Goal: Find specific page/section

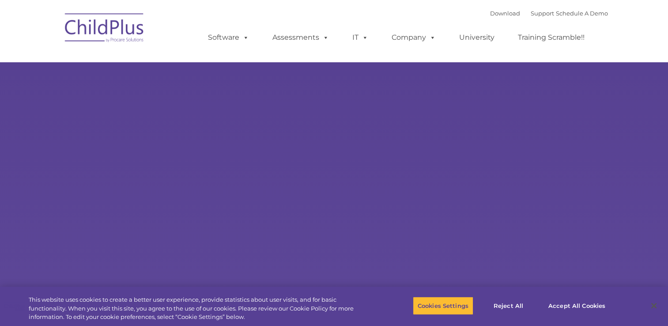
select select "MEDIUM"
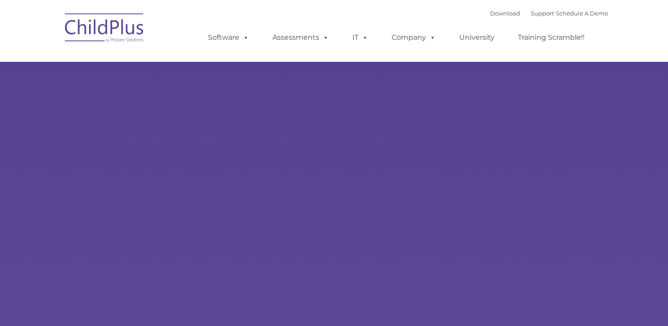
type input ""
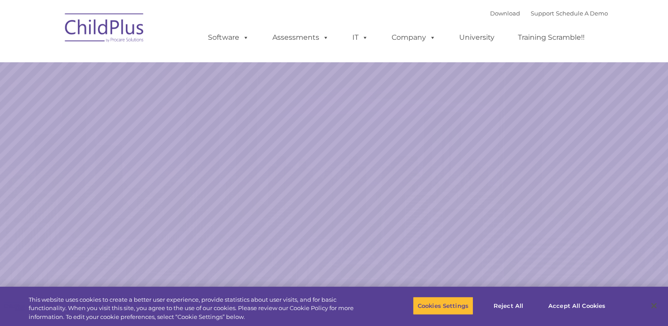
select select "MEDIUM"
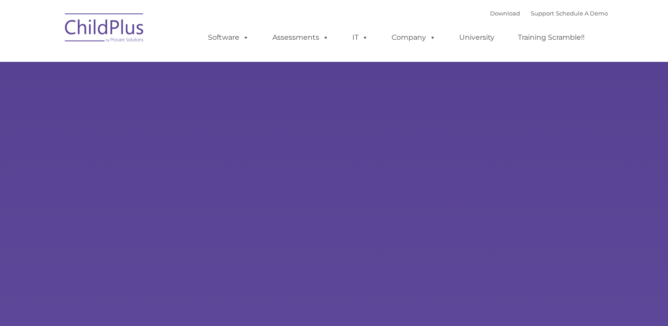
type input ""
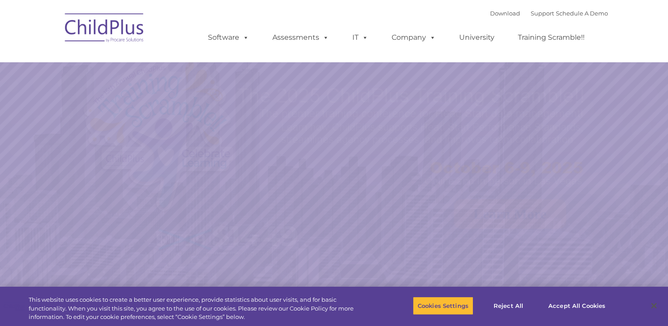
select select "MEDIUM"
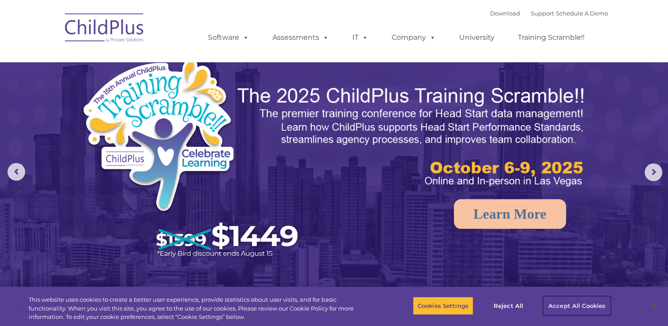
click at [582, 305] on button "Accept All Cookies" at bounding box center [577, 305] width 67 height 19
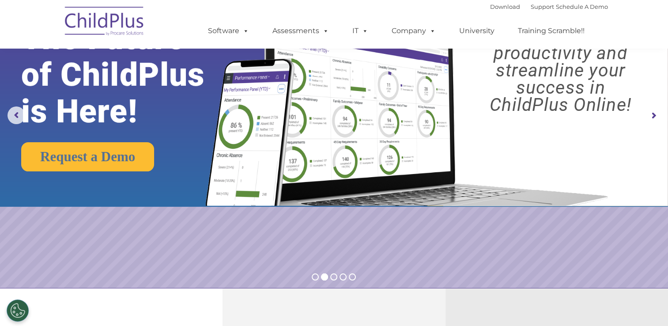
scroll to position [41, 0]
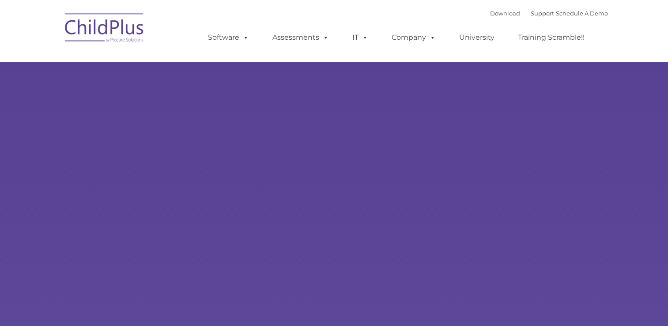
type input ""
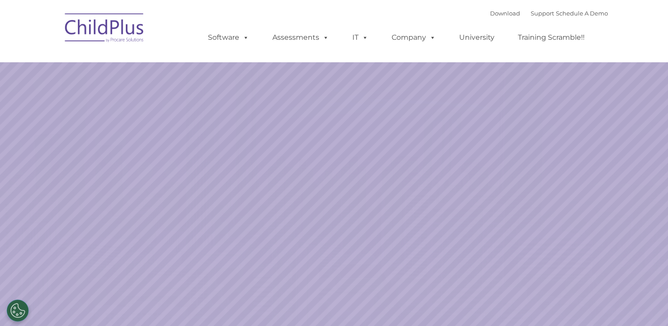
select select "MEDIUM"
